Goal: Information Seeking & Learning: Learn about a topic

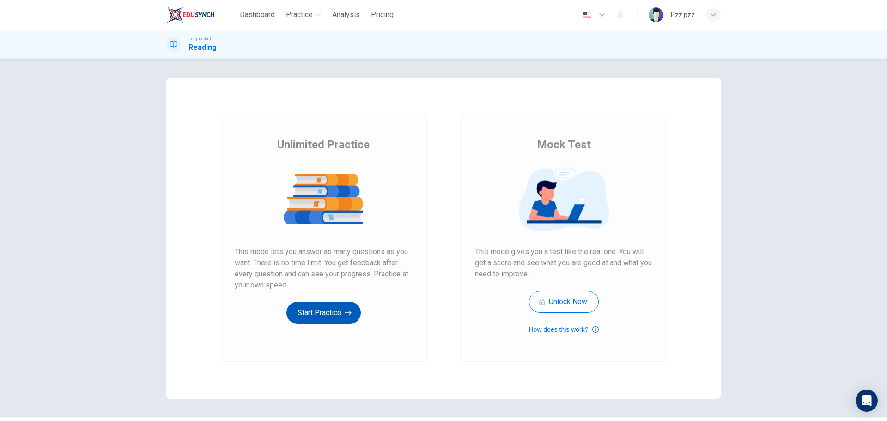
click at [320, 310] on button "Start Practice" at bounding box center [323, 313] width 74 height 22
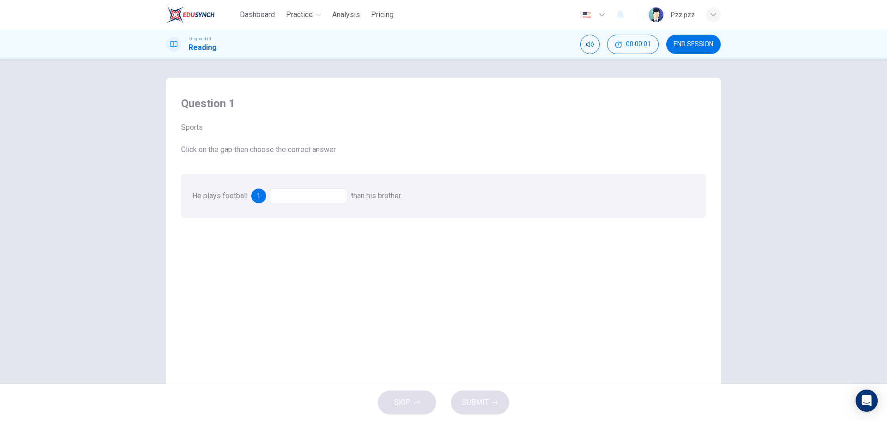
click at [296, 195] on div at bounding box center [309, 195] width 78 height 15
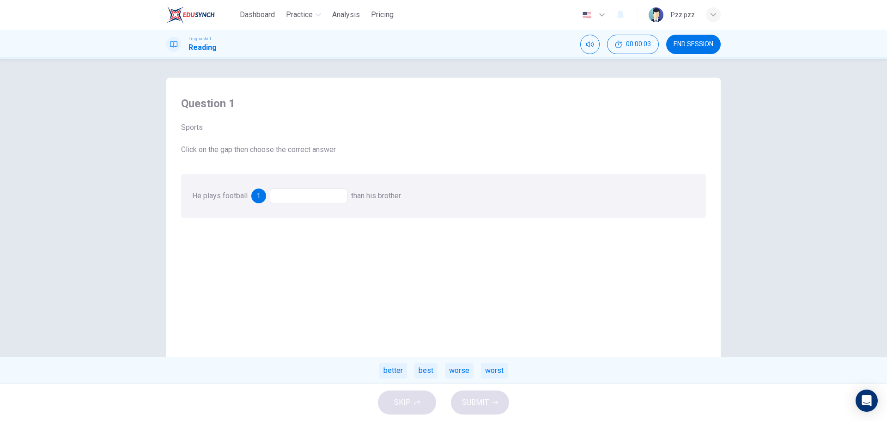
click at [288, 202] on div at bounding box center [309, 195] width 78 height 15
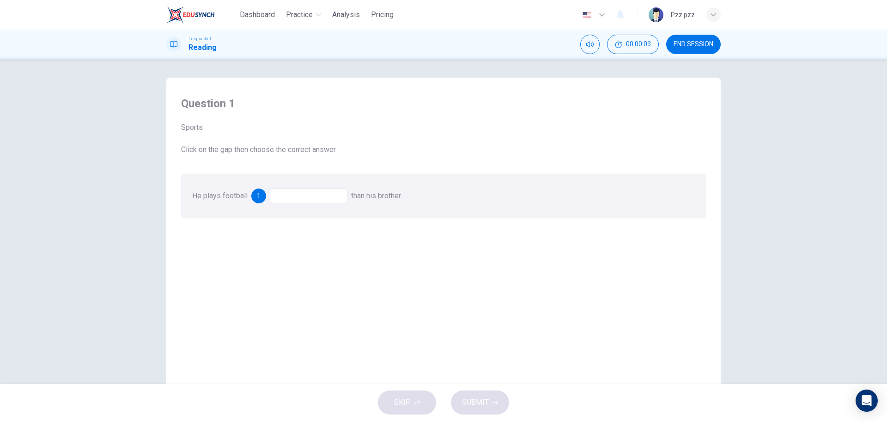
click at [297, 199] on div at bounding box center [309, 195] width 78 height 15
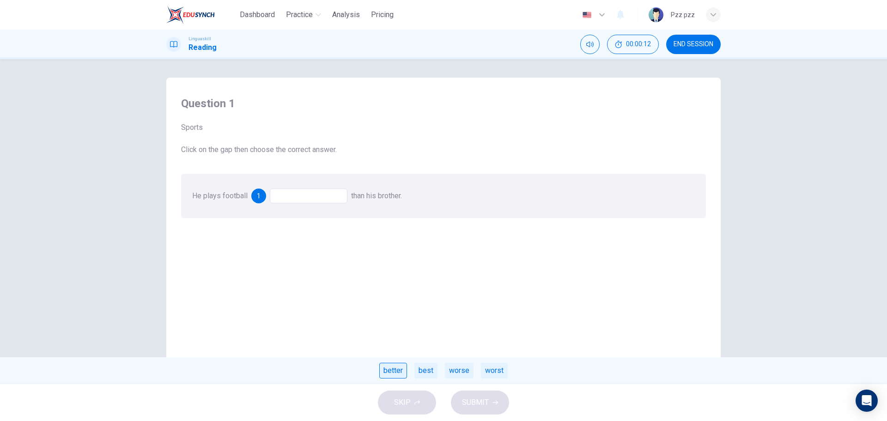
click at [392, 369] on div "better" at bounding box center [393, 371] width 28 height 16
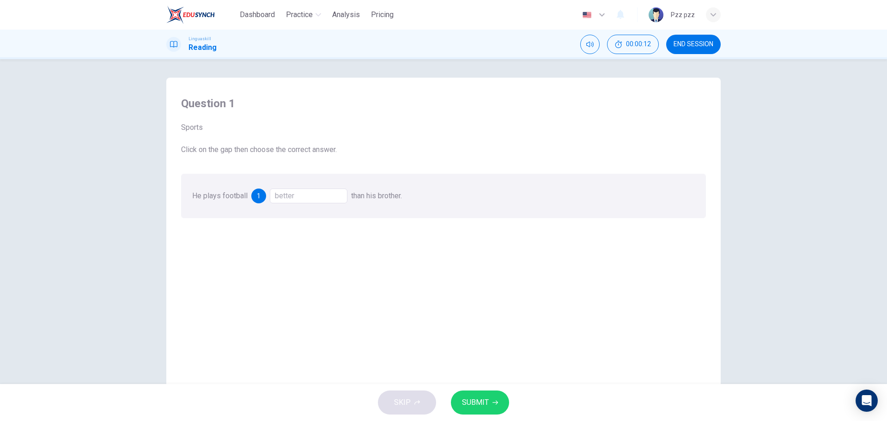
click at [475, 403] on span "SUBMIT" at bounding box center [475, 402] width 27 height 13
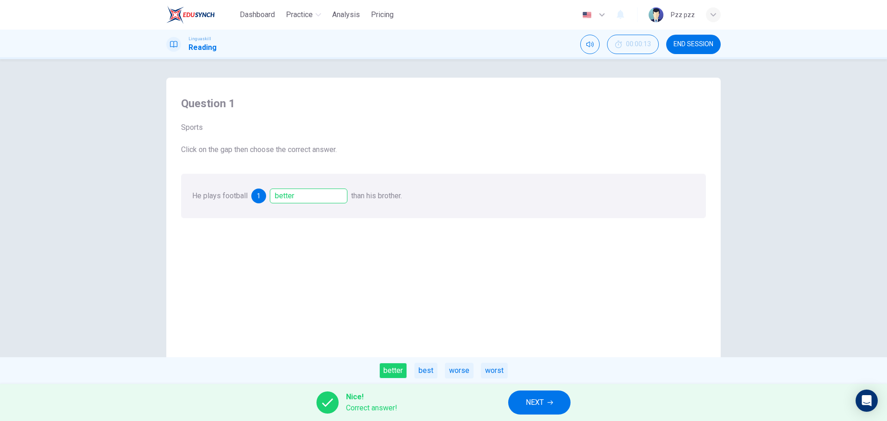
click at [541, 407] on span "NEXT" at bounding box center [535, 402] width 18 height 13
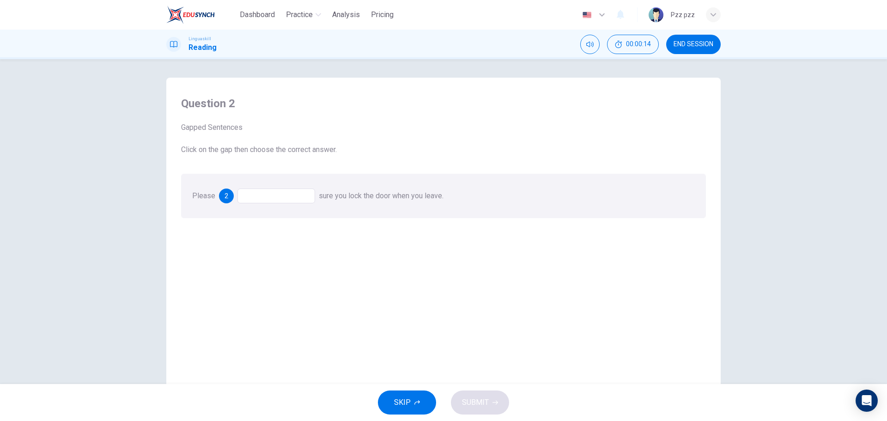
click at [275, 192] on div at bounding box center [276, 195] width 78 height 15
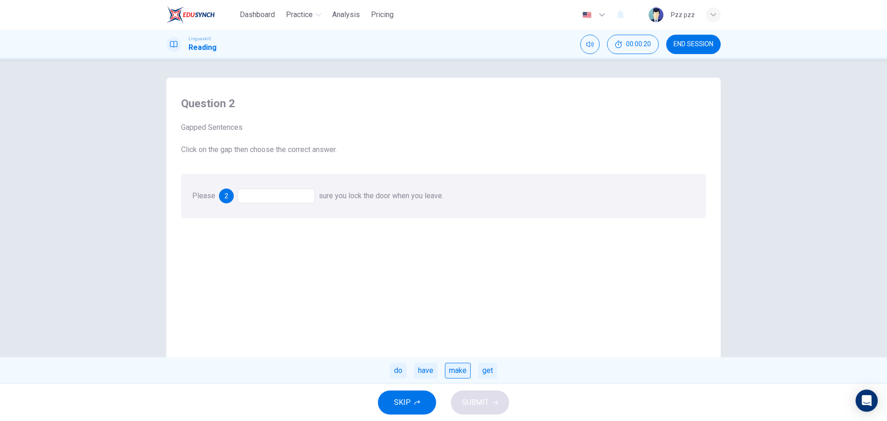
click at [456, 369] on div "make" at bounding box center [458, 371] width 26 height 16
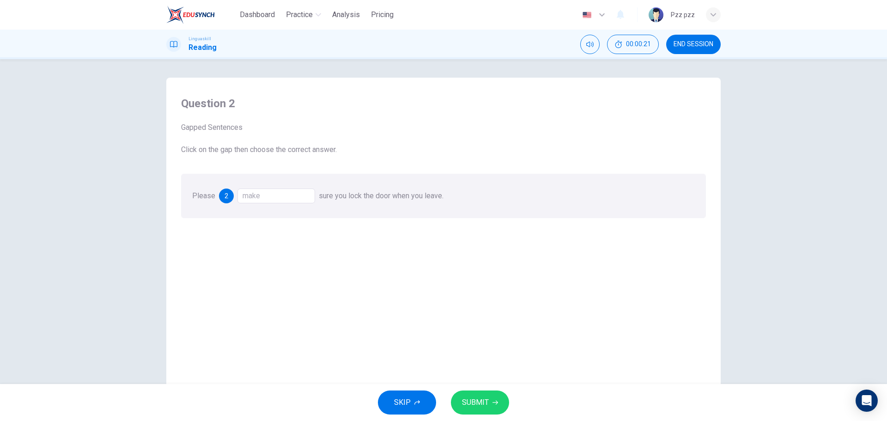
click at [479, 406] on span "SUBMIT" at bounding box center [475, 402] width 27 height 13
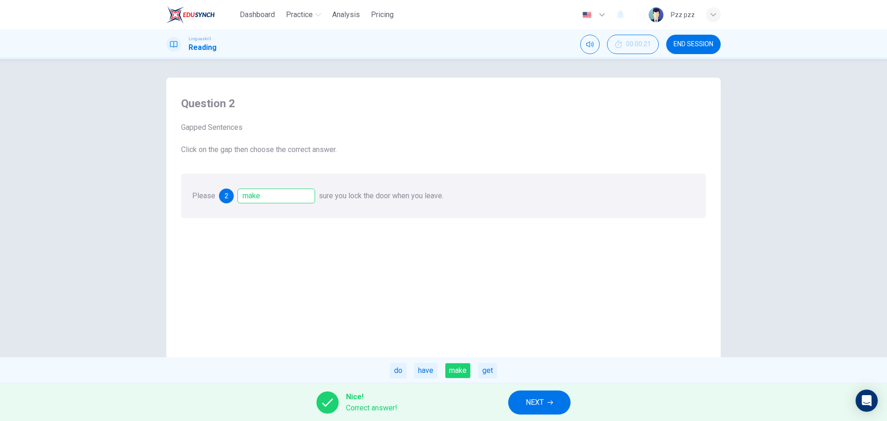
click at [549, 409] on button "NEXT" at bounding box center [539, 402] width 62 height 24
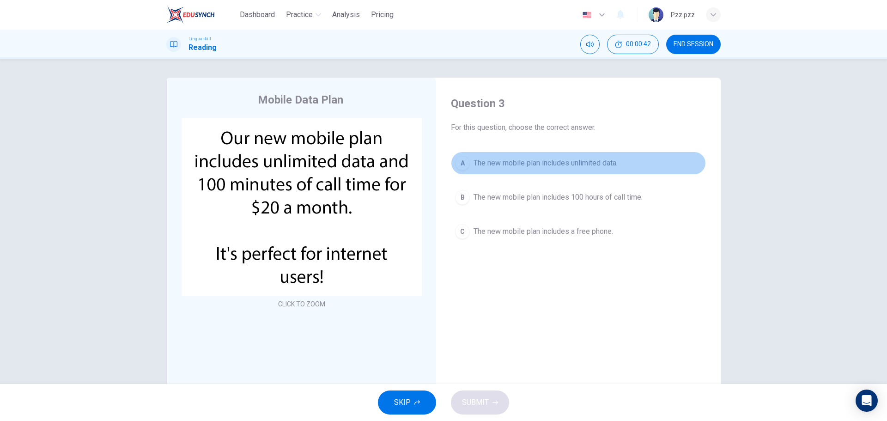
click at [561, 165] on span "The new mobile plan includes unlimited data." at bounding box center [545, 162] width 144 height 11
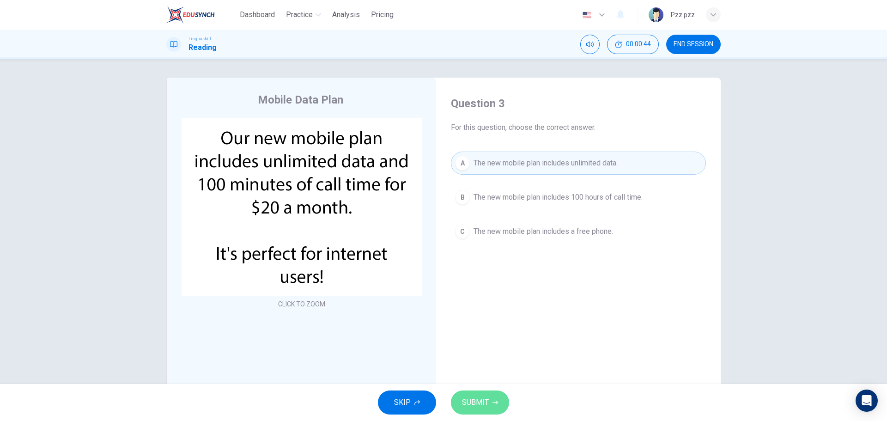
click at [477, 403] on span "SUBMIT" at bounding box center [475, 402] width 27 height 13
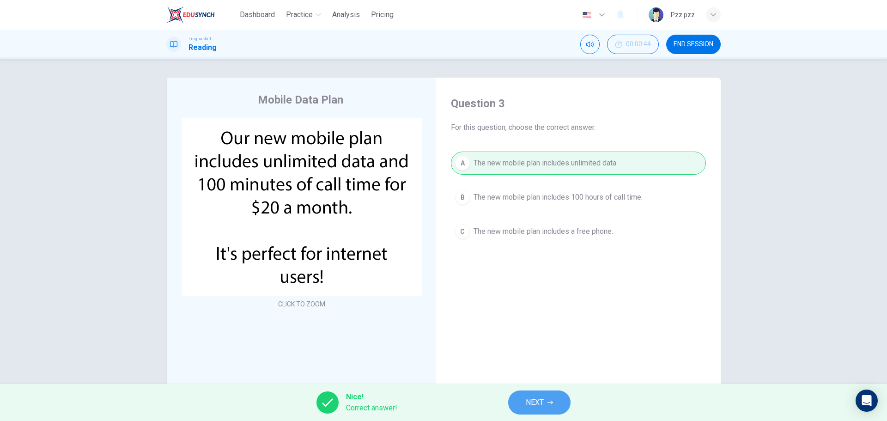
click at [527, 399] on span "NEXT" at bounding box center [535, 402] width 18 height 13
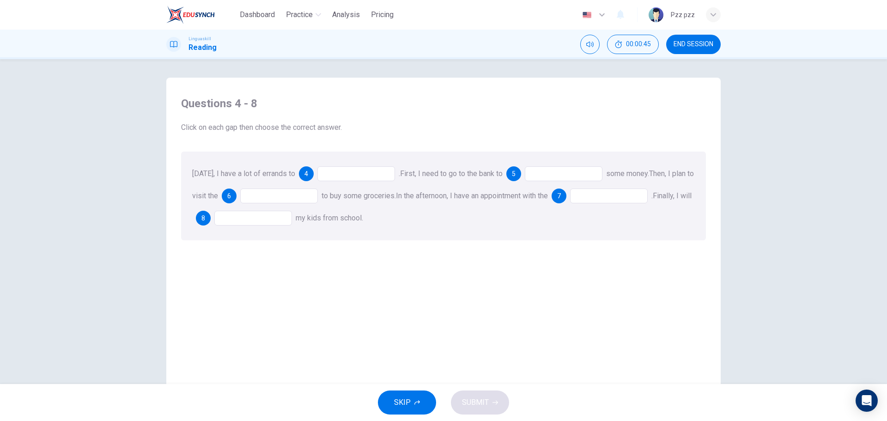
click at [332, 176] on div at bounding box center [356, 173] width 78 height 15
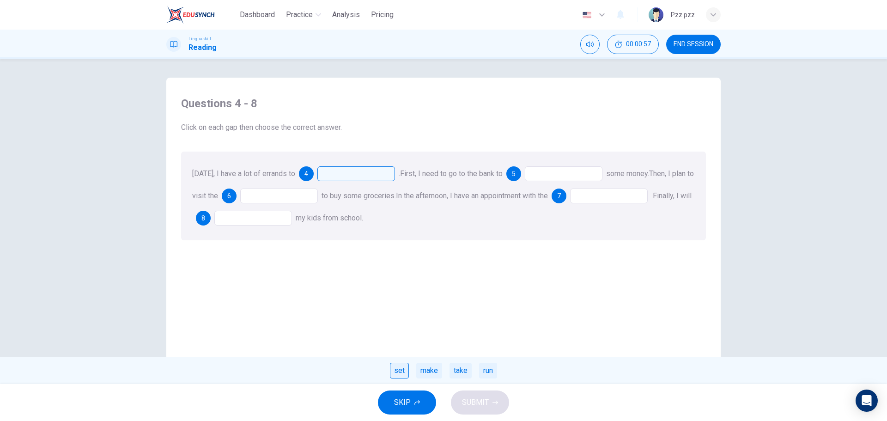
click at [405, 367] on div "set" at bounding box center [399, 371] width 19 height 16
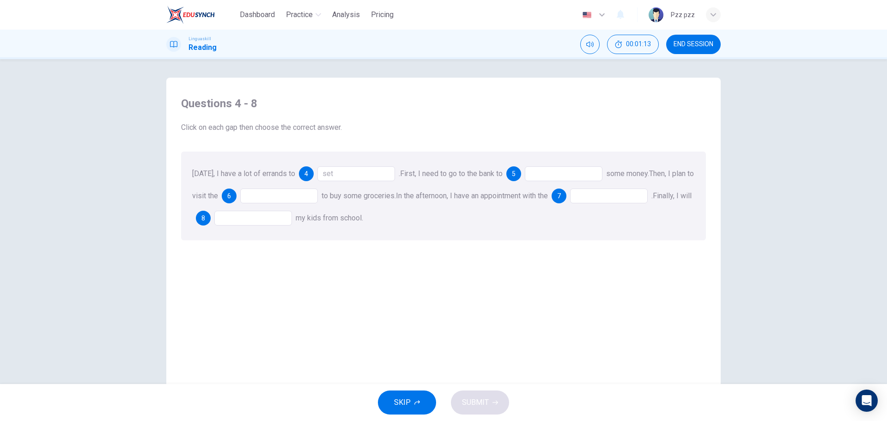
click at [327, 169] on div "set" at bounding box center [356, 173] width 78 height 15
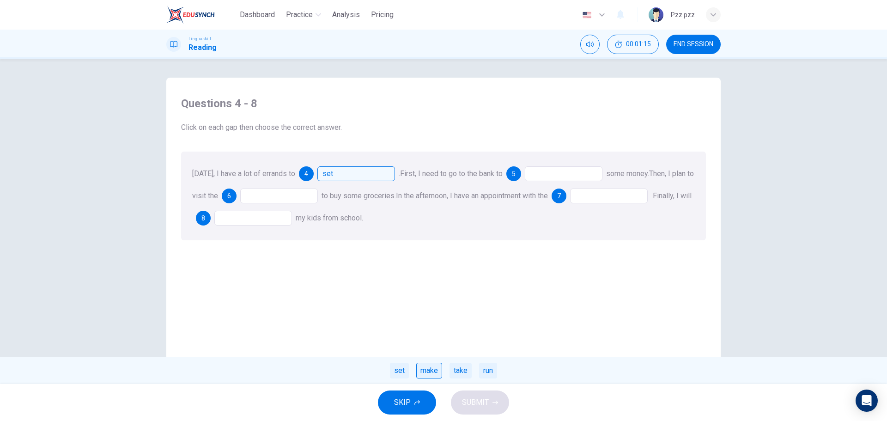
click at [432, 368] on div "make" at bounding box center [429, 371] width 26 height 16
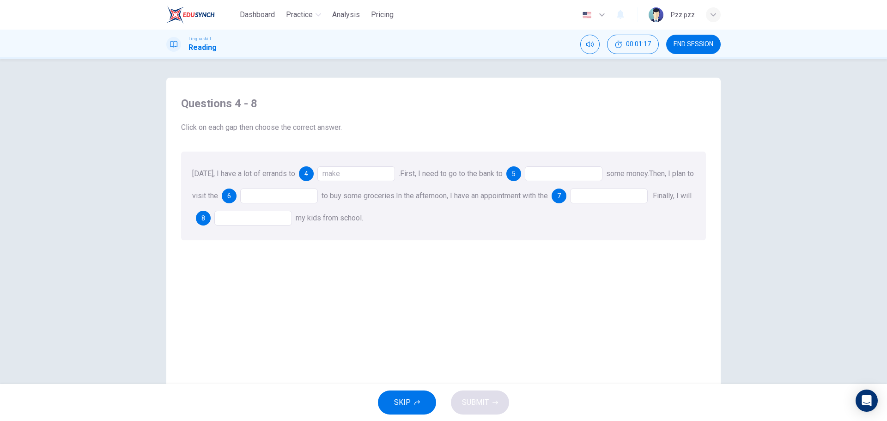
click at [544, 175] on div at bounding box center [564, 173] width 78 height 15
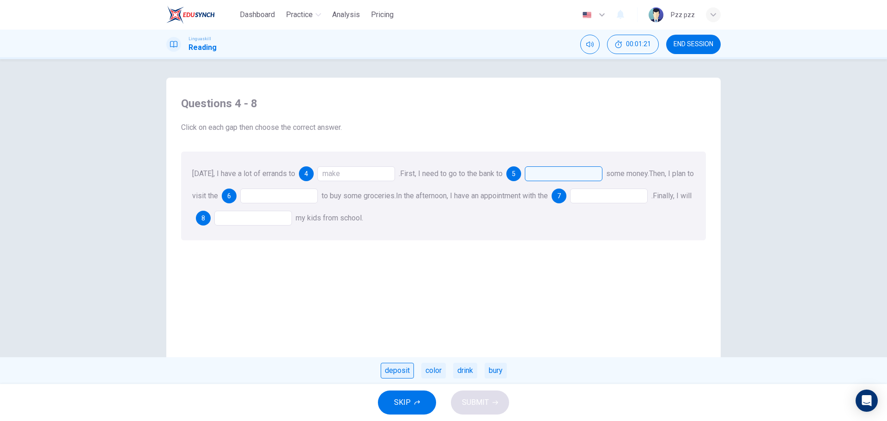
click at [395, 372] on div "deposit" at bounding box center [397, 371] width 33 height 16
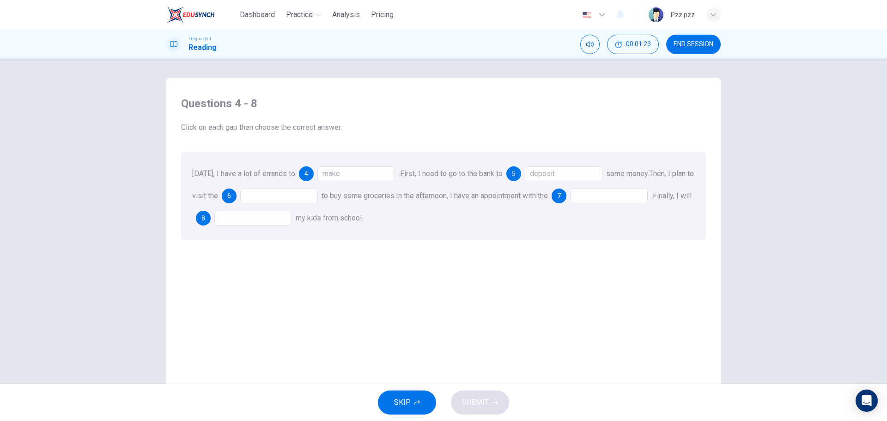
click at [260, 197] on div at bounding box center [279, 195] width 78 height 15
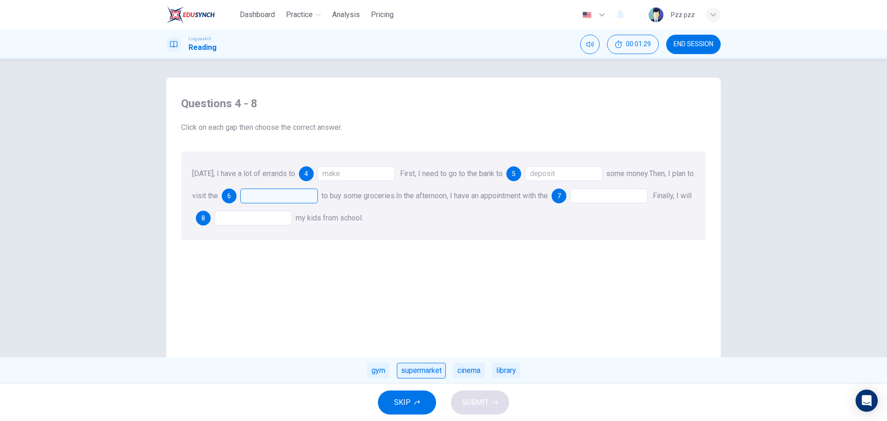
click at [417, 375] on div "supermarket" at bounding box center [421, 371] width 49 height 16
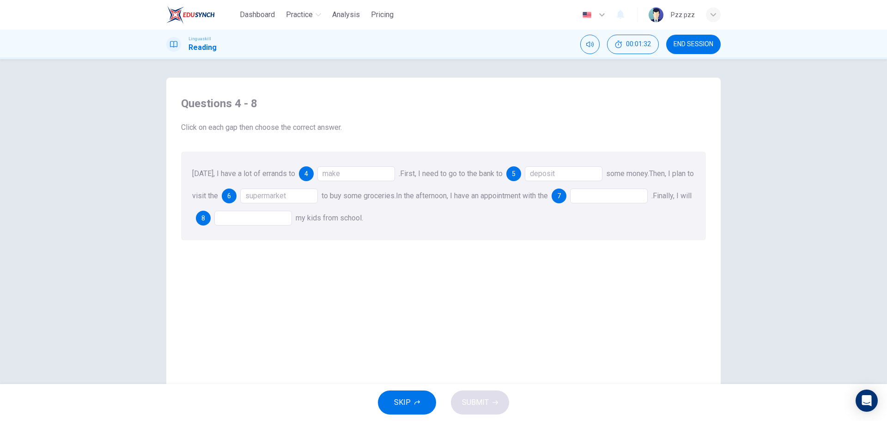
click at [615, 199] on div at bounding box center [609, 195] width 78 height 15
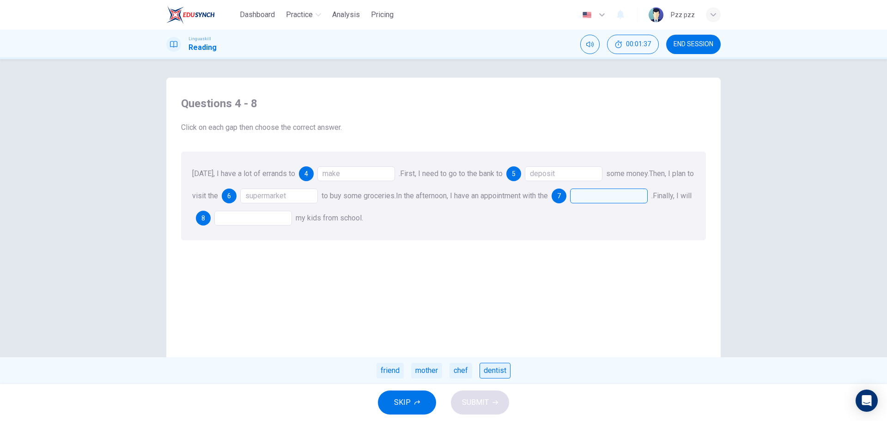
click at [489, 369] on div "dentist" at bounding box center [494, 371] width 31 height 16
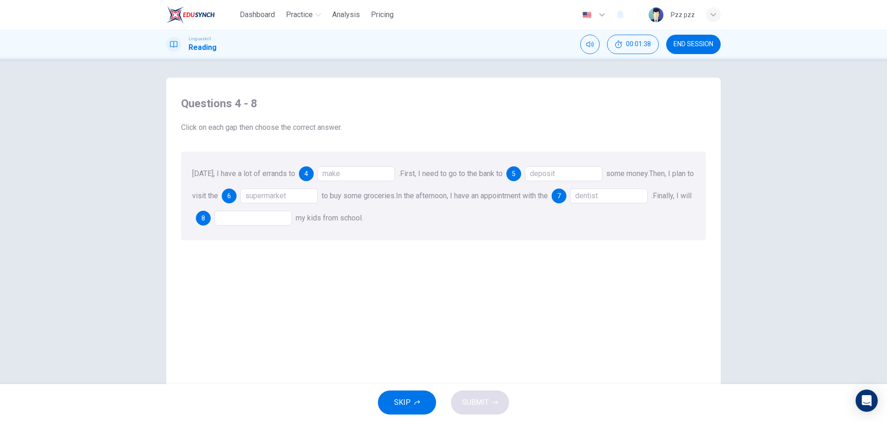
click at [249, 221] on div at bounding box center [253, 218] width 78 height 15
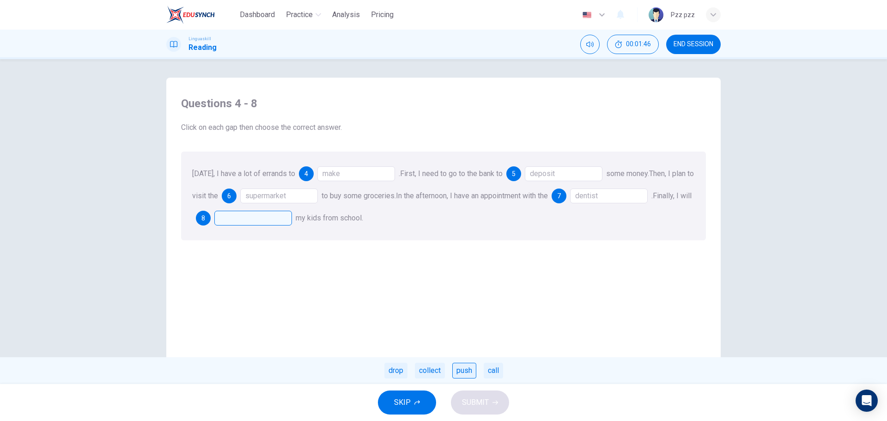
click at [459, 371] on div "push" at bounding box center [464, 371] width 24 height 16
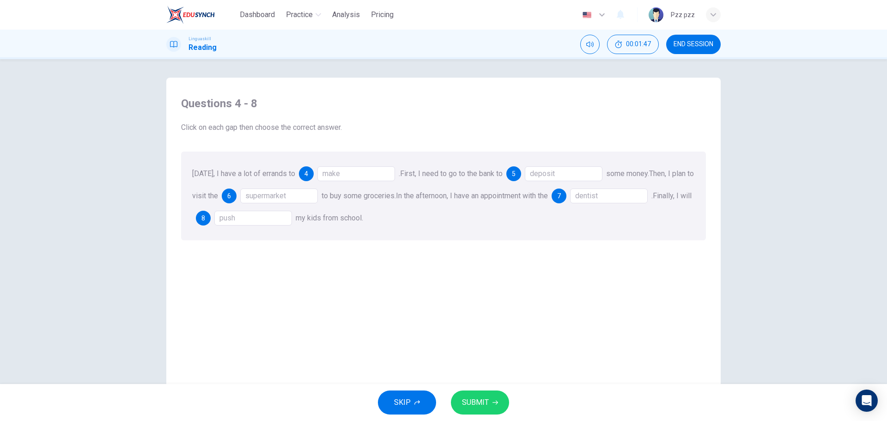
click at [481, 404] on span "SUBMIT" at bounding box center [475, 402] width 27 height 13
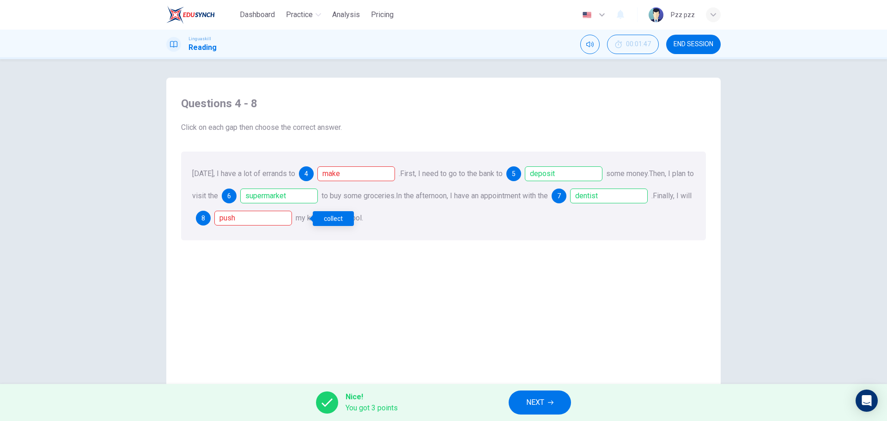
click at [260, 218] on div "push" at bounding box center [253, 218] width 78 height 15
click at [546, 398] on button "NEXT" at bounding box center [539, 402] width 62 height 24
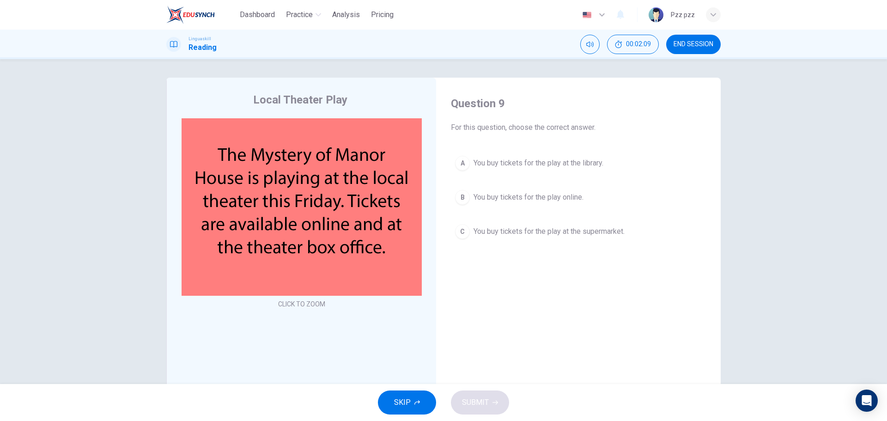
click at [565, 200] on span "You buy tickets for the play online." at bounding box center [528, 197] width 110 height 11
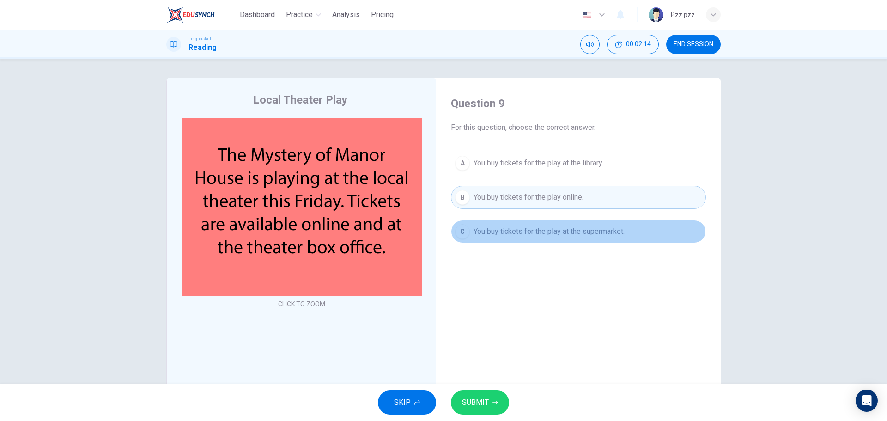
click at [556, 234] on span "You buy tickets for the play at the supermarket." at bounding box center [548, 231] width 151 height 11
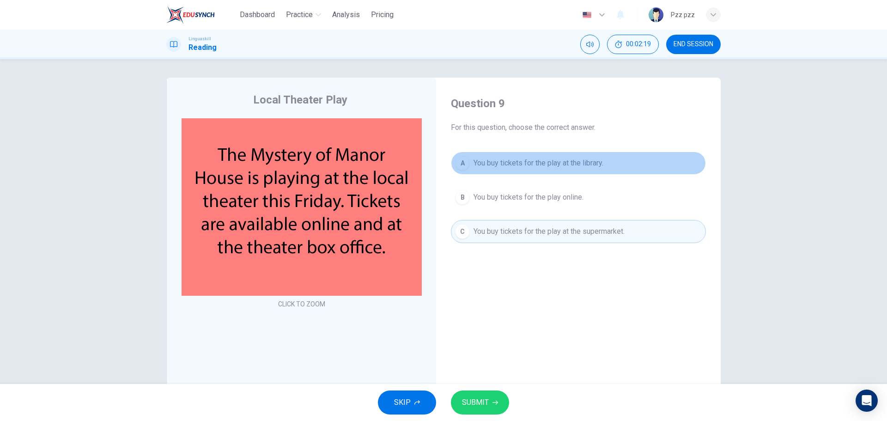
click at [557, 167] on span "You buy tickets for the play at the library." at bounding box center [538, 162] width 130 height 11
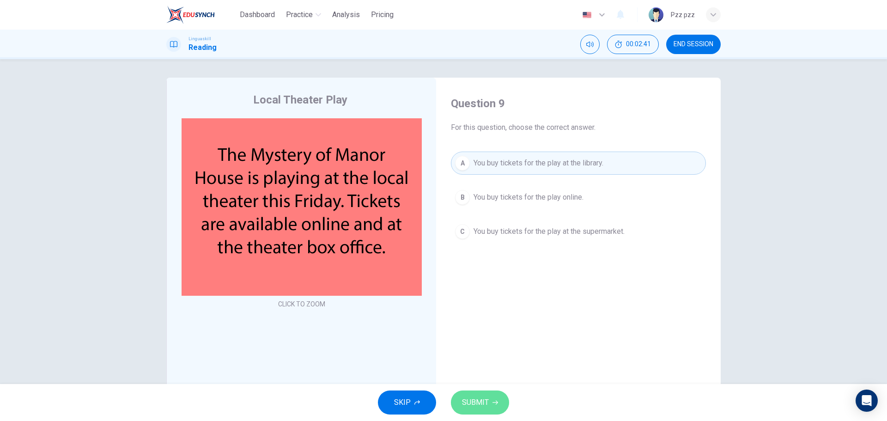
click at [480, 403] on span "SUBMIT" at bounding box center [475, 402] width 27 height 13
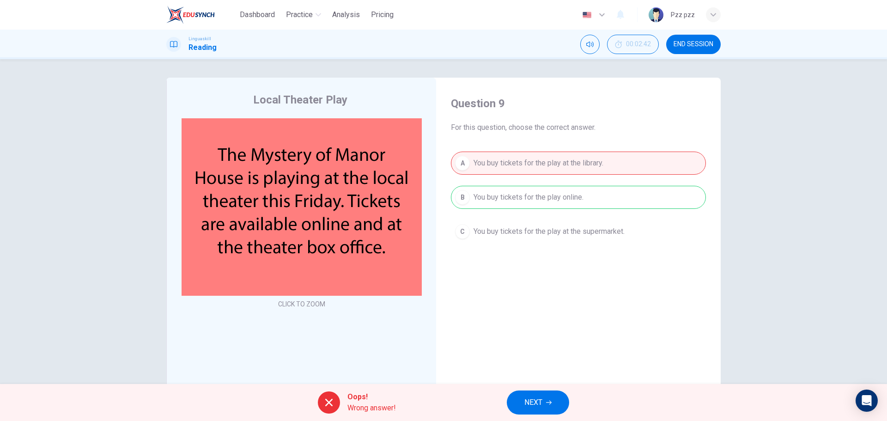
click at [540, 399] on span "NEXT" at bounding box center [533, 402] width 18 height 13
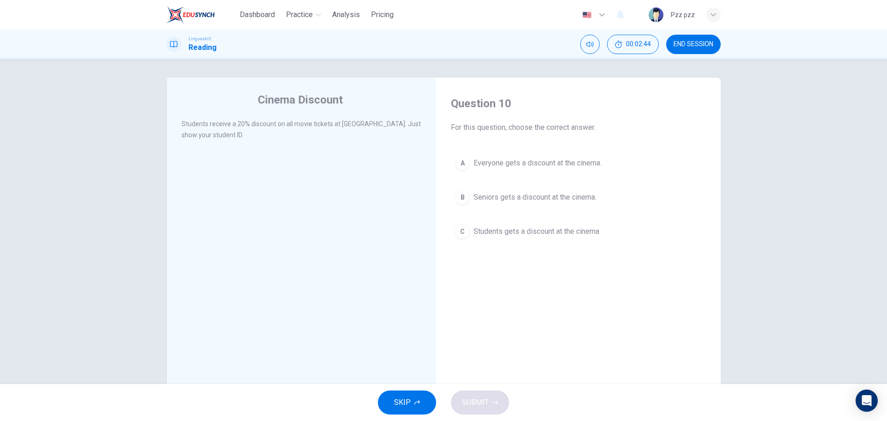
drag, startPoint x: 248, startPoint y: 127, endPoint x: 372, endPoint y: 149, distance: 126.1
click at [372, 149] on div "Students receive a 20% discount on all movie tickets at [GEOGRAPHIC_DATA]. Just…" at bounding box center [307, 134] width 252 height 33
click at [539, 232] on span "Students gets a discount at the cinema." at bounding box center [536, 231] width 127 height 11
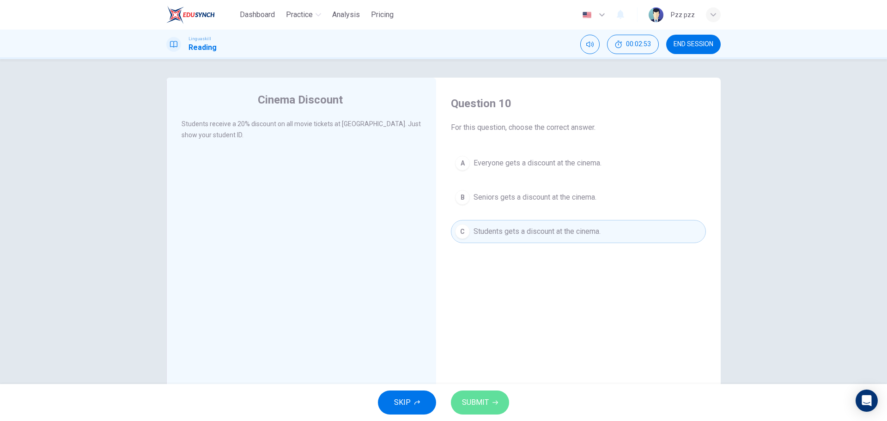
click at [460, 410] on button "SUBMIT" at bounding box center [480, 402] width 58 height 24
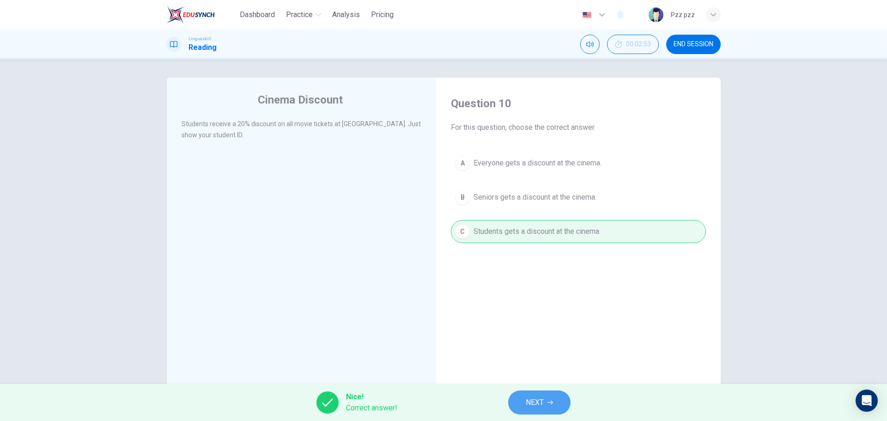
click at [522, 403] on button "NEXT" at bounding box center [539, 402] width 62 height 24
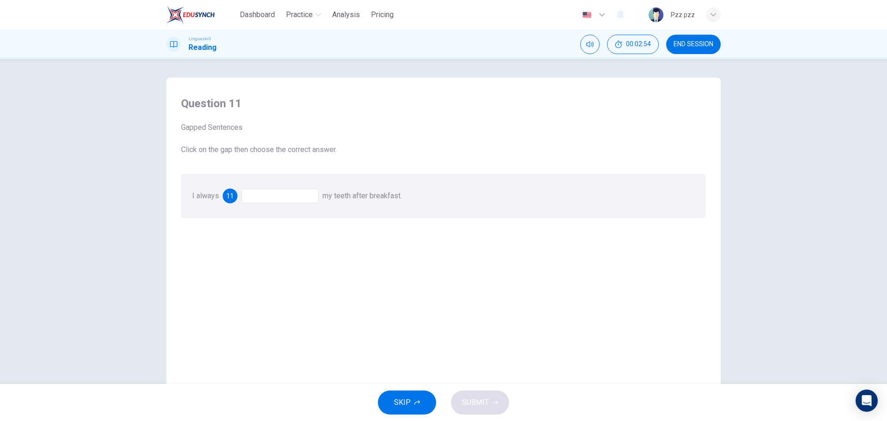
click at [281, 194] on div at bounding box center [280, 195] width 78 height 15
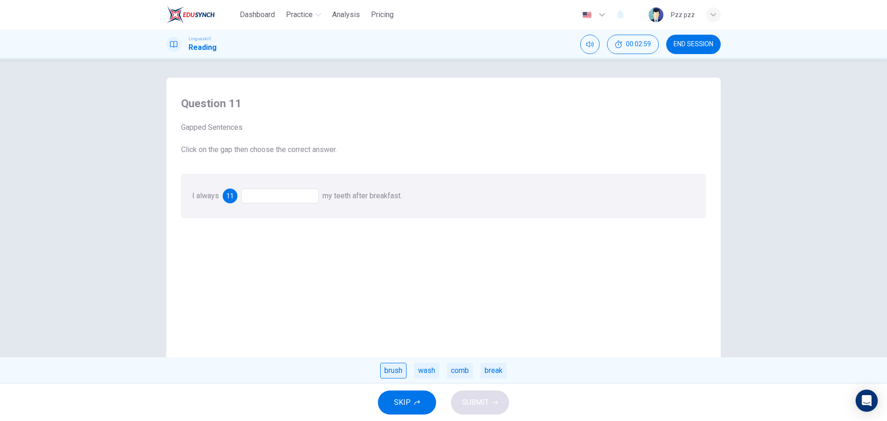
click at [394, 373] on div "brush" at bounding box center [393, 371] width 26 height 16
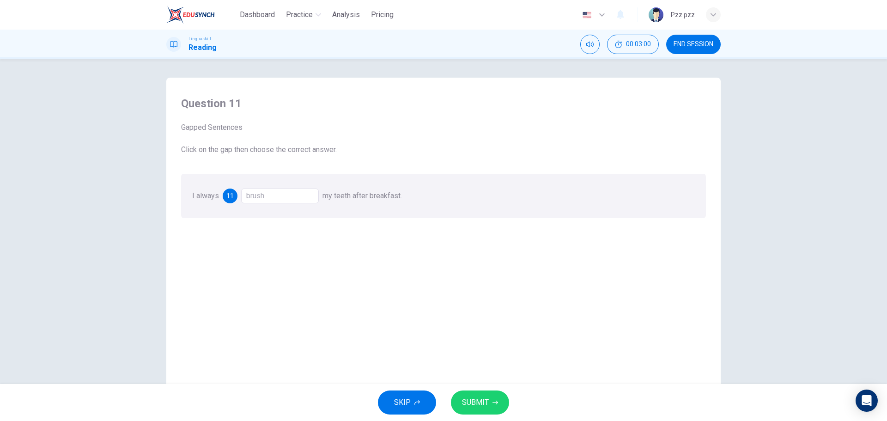
click at [470, 401] on span "SUBMIT" at bounding box center [475, 402] width 27 height 13
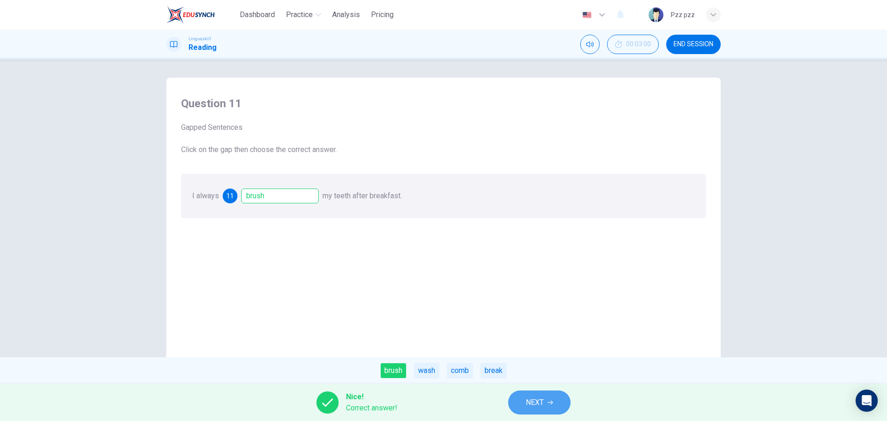
click at [530, 403] on span "NEXT" at bounding box center [535, 402] width 18 height 13
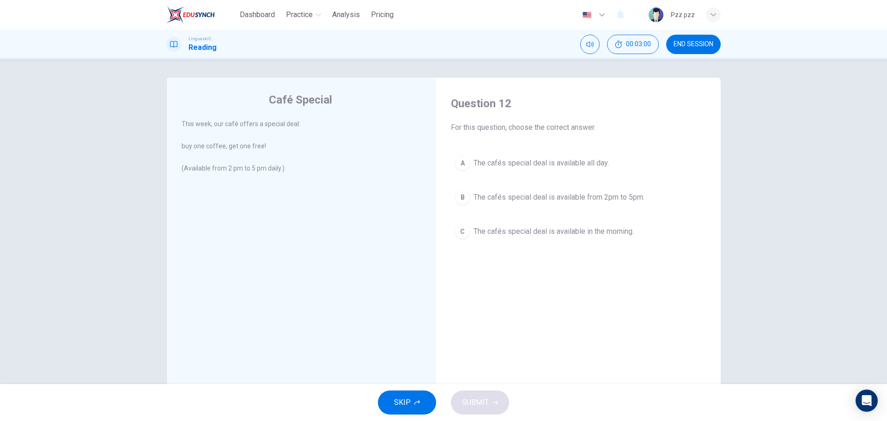
click at [689, 42] on span "END SESSION" at bounding box center [693, 44] width 40 height 7
